Goal: Information Seeking & Learning: Check status

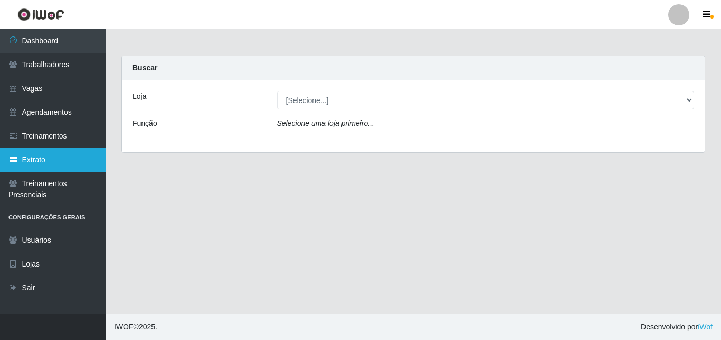
click at [43, 158] on link "Extrato" at bounding box center [53, 160] width 106 height 24
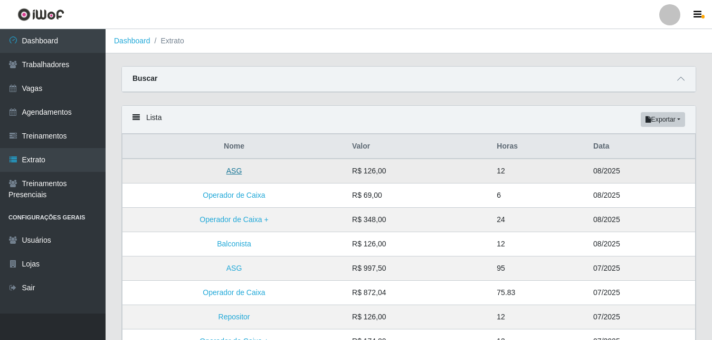
click at [230, 169] on link "ASG" at bounding box center [235, 170] width 16 height 8
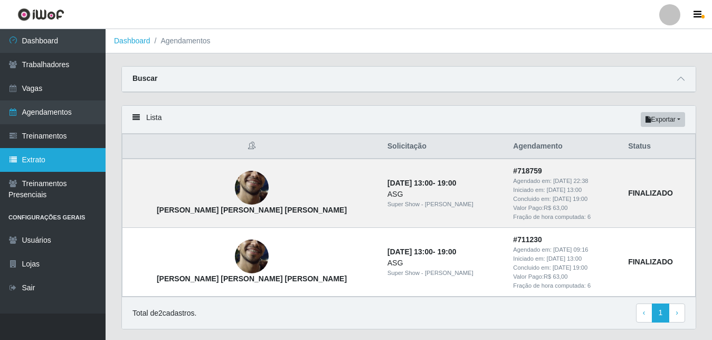
click at [40, 159] on link "Extrato" at bounding box center [53, 160] width 106 height 24
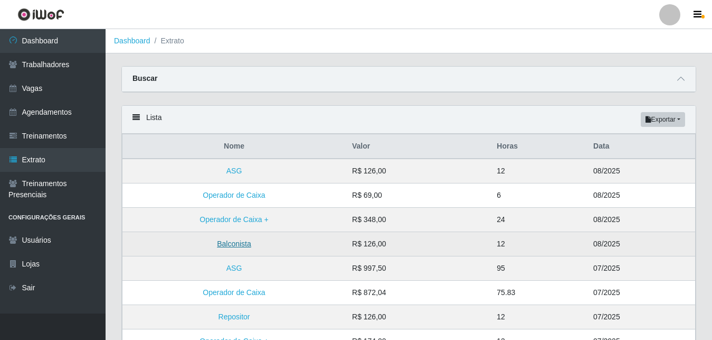
click at [240, 243] on link "Balconista" at bounding box center [234, 243] width 34 height 8
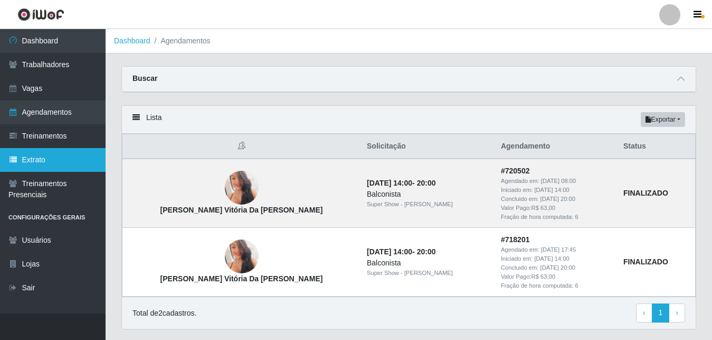
click at [46, 153] on link "Extrato" at bounding box center [53, 160] width 106 height 24
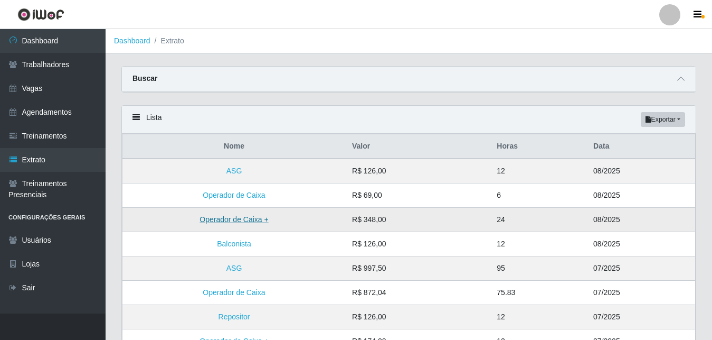
click at [237, 223] on link "Operador de Caixa +" at bounding box center [234, 219] width 69 height 8
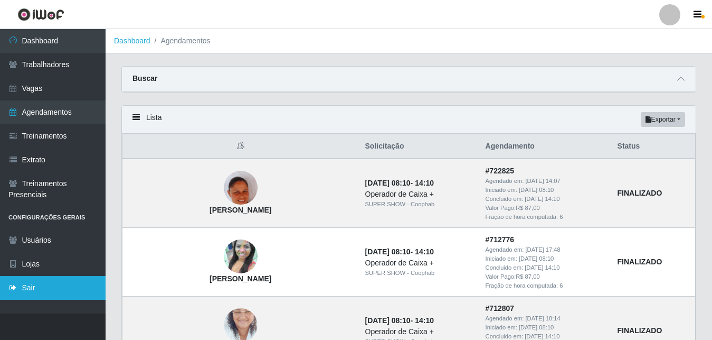
click at [20, 286] on link "Sair" at bounding box center [53, 288] width 106 height 24
